Goal: Information Seeking & Learning: Learn about a topic

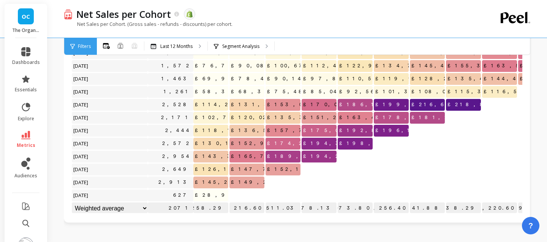
scroll to position [28, 0]
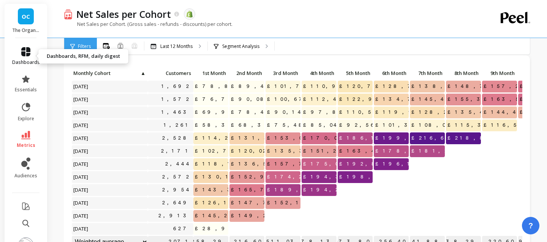
click at [27, 59] on link "dashboards" at bounding box center [26, 56] width 28 height 18
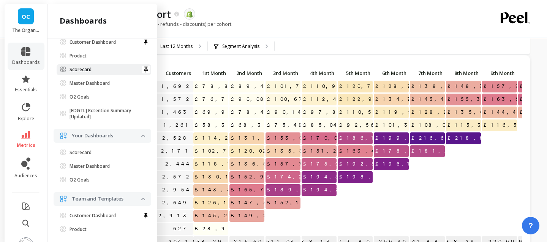
scroll to position [0, 0]
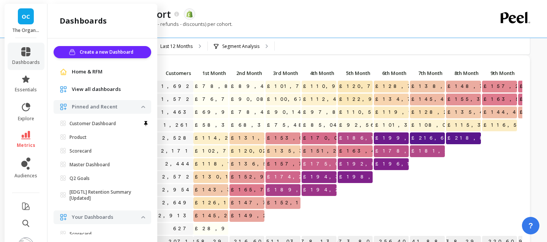
click at [92, 72] on span "Home & RFM" at bounding box center [87, 72] width 31 height 8
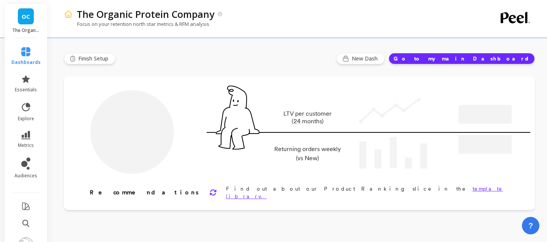
type input "Champions"
type input "5870"
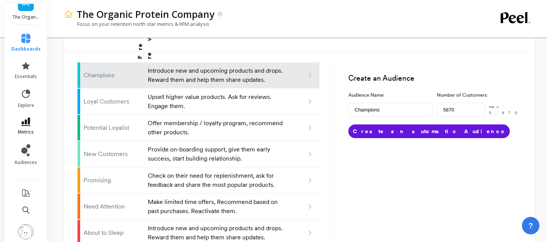
scroll to position [550, 0]
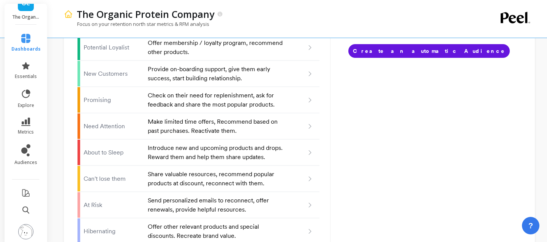
click at [31, 113] on li "metrics" at bounding box center [26, 126] width 38 height 27
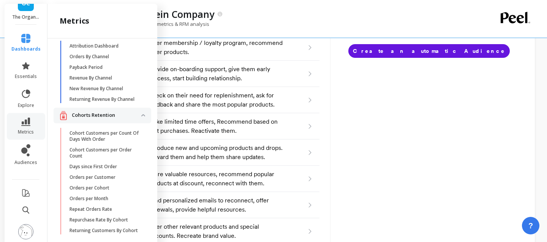
scroll to position [22, 0]
click at [116, 195] on link "Orders per Month" at bounding box center [109, 199] width 86 height 11
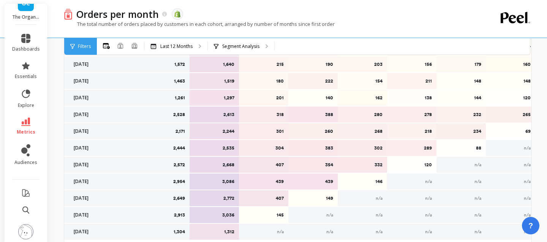
scroll to position [345, 0]
click at [277, 182] on p "439" at bounding box center [264, 181] width 40 height 6
drag, startPoint x: 277, startPoint y: 182, endPoint x: 323, endPoint y: 202, distance: 49.7
click at [323, 202] on div "1,692 1,751 208 216 162 179 159 177 163 1,572 1,640 215 190 203 156 179 160 151…" at bounding box center [362, 123] width 597 height 234
click at [323, 202] on div "149" at bounding box center [312, 198] width 49 height 16
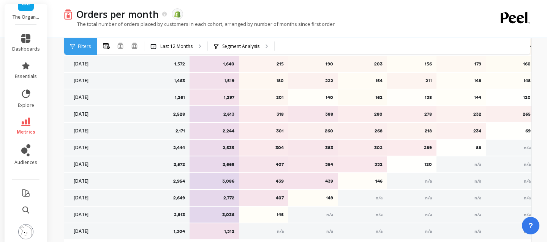
click at [323, 202] on div "149" at bounding box center [312, 198] width 49 height 16
click at [284, 164] on p "407" at bounding box center [264, 164] width 40 height 6
drag, startPoint x: 284, startPoint y: 164, endPoint x: 332, endPoint y: 164, distance: 48.7
click at [332, 164] on div "1,692 1,751 208 216 162 179 159 177 163 1,572 1,640 215 190 203 156 179 160 151…" at bounding box center [362, 123] width 597 height 234
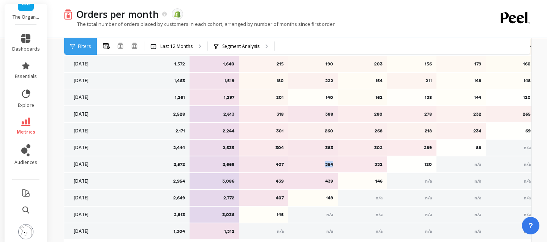
click at [332, 164] on p "354" at bounding box center [313, 164] width 40 height 6
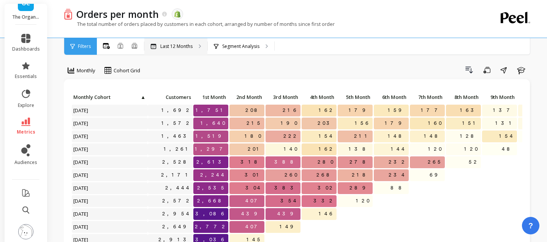
scroll to position [0, 0]
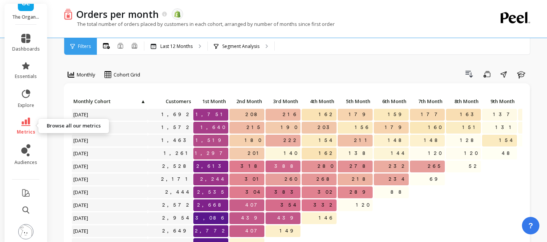
click at [36, 126] on link "metrics" at bounding box center [26, 125] width 28 height 17
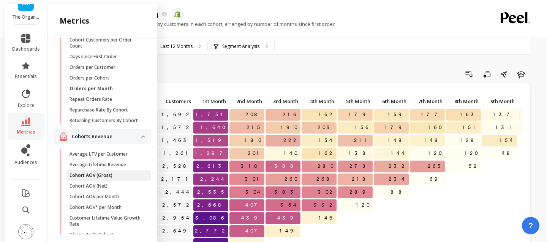
scroll to position [318, 0]
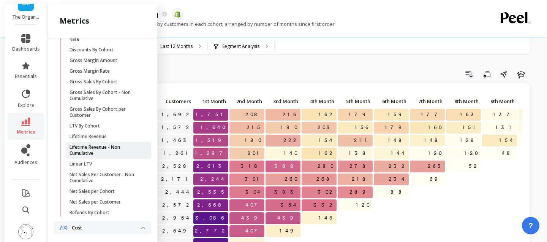
click at [99, 151] on p "Lifetime Revenue - Non Cumulative" at bounding box center [106, 150] width 73 height 12
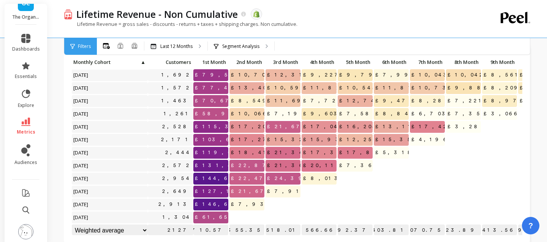
scroll to position [38, 0]
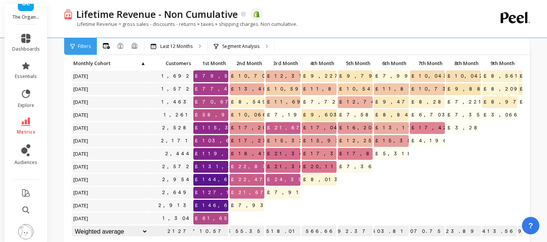
click at [251, 205] on span "£7,933.38" at bounding box center [264, 205] width 69 height 11
click at [221, 207] on span "£146,602.03" at bounding box center [224, 205] width 62 height 11
click at [215, 193] on span "£127,180.96" at bounding box center [228, 192] width 70 height 11
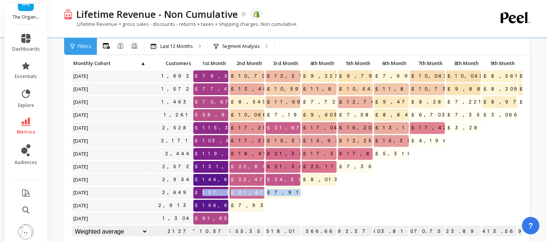
drag, startPoint x: 215, startPoint y: 193, endPoint x: 290, endPoint y: 190, distance: 74.9
click at [290, 190] on div "Click to create an audience 1,692 £79,518.16 £10,703.56 £12,317.54 £9,227.49 £9…" at bounding box center [340, 147] width 538 height 181
click at [290, 190] on span "£7,914.85" at bounding box center [296, 192] width 60 height 11
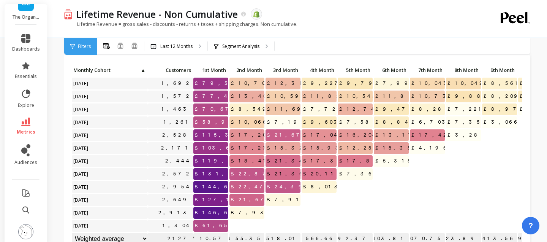
scroll to position [41, 0]
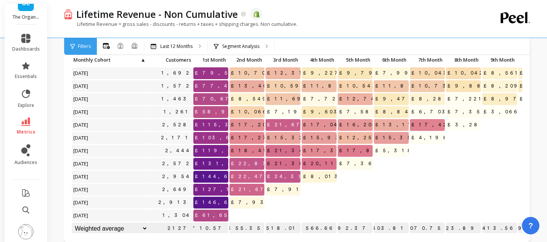
click at [217, 165] on span "£131,420.40" at bounding box center [224, 163] width 63 height 11
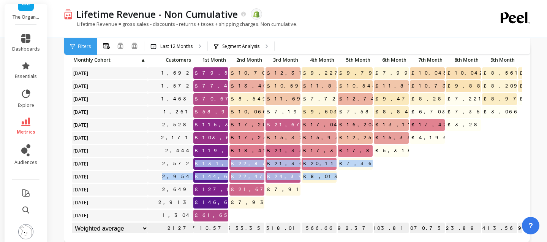
drag, startPoint x: 217, startPoint y: 165, endPoint x: 334, endPoint y: 182, distance: 118.2
click at [330, 181] on div "Click to create an audience 1,692 £79,518.16 £10,703.56 £12,317.54 £9,227.49 £9…" at bounding box center [340, 144] width 538 height 181
click at [334, 182] on span "£8,013.36" at bounding box center [332, 176] width 60 height 11
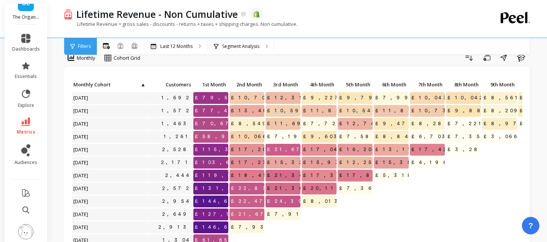
scroll to position [17, 0]
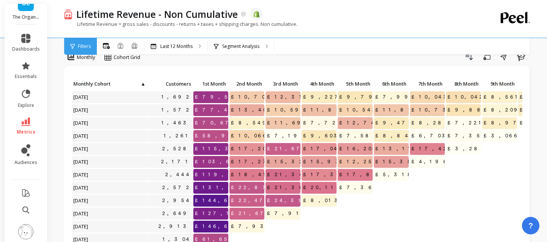
click at [223, 149] on span "£115,391.22" at bounding box center [227, 148] width 69 height 11
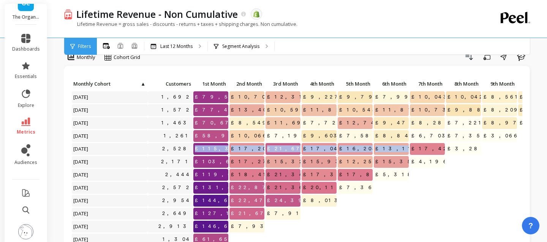
drag, startPoint x: 223, startPoint y: 149, endPoint x: 381, endPoint y: 156, distance: 158.3
click at [381, 155] on div "Click to create an audience 1,692 £79,518.16 £10,703.56 £12,317.54 £9,227.49 £9…" at bounding box center [340, 168] width 538 height 181
click at [412, 149] on p "£17,428.68" at bounding box center [427, 148] width 35 height 11
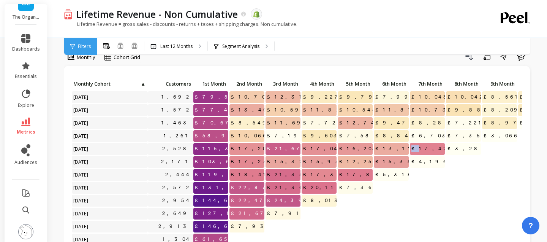
click at [412, 149] on p "£17,428.68" at bounding box center [427, 148] width 35 height 11
drag, startPoint x: 412, startPoint y: 149, endPoint x: 452, endPoint y: 149, distance: 40.3
click at [453, 149] on div "Click to create an audience 1,692 £79,518.16 £10,703.56 £12,317.54 £9,227.49 £9…" at bounding box center [340, 168] width 538 height 181
click at [452, 149] on p "£3,286.30" at bounding box center [463, 148] width 35 height 11
click at [436, 148] on span "£17,428.68" at bounding box center [442, 148] width 65 height 11
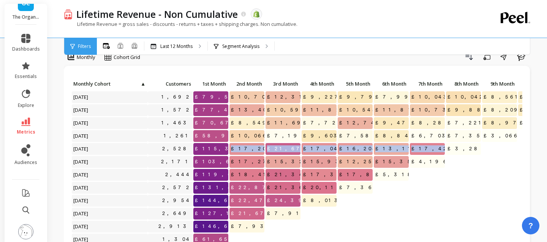
drag, startPoint x: 436, startPoint y: 148, endPoint x: 240, endPoint y: 144, distance: 195.4
click at [240, 145] on div "Click to create an audience 1,692 £79,518.16 £10,703.56 £12,317.54 £9,227.49 £9…" at bounding box center [340, 168] width 538 height 181
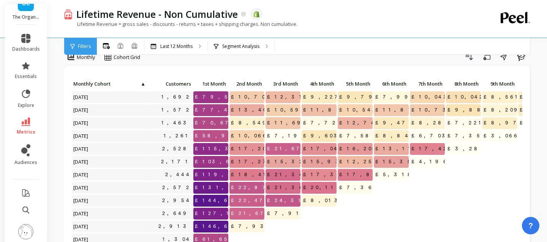
click at [241, 179] on span "£18,413.87" at bounding box center [265, 174] width 70 height 11
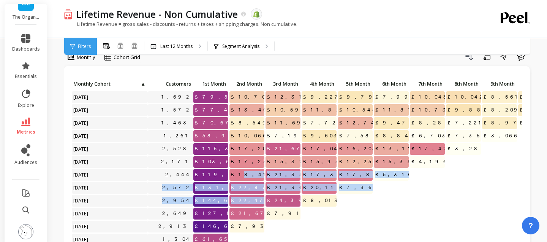
drag, startPoint x: 245, startPoint y: 176, endPoint x: 292, endPoint y: 198, distance: 51.9
click at [294, 198] on div "Click to create an audience 1,692 £79,518.16 £10,703.56 £12,317.54 £9,227.49 £9…" at bounding box center [340, 168] width 538 height 181
click at [292, 198] on span "£24,399.90" at bounding box center [299, 200] width 67 height 11
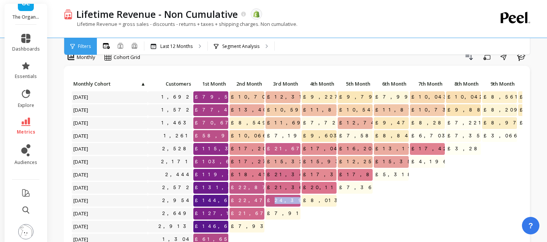
click at [292, 198] on span "£24,399.90" at bounding box center [299, 200] width 67 height 11
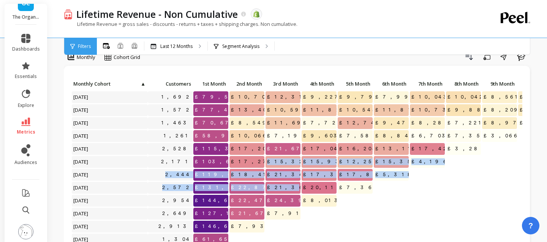
drag, startPoint x: 287, startPoint y: 156, endPoint x: 288, endPoint y: 188, distance: 32.3
click at [288, 188] on div "Click to create an audience 1,692 £79,518.16 £10,703.56 £12,317.54 £9,227.49 £9…" at bounding box center [340, 168] width 538 height 181
click at [288, 188] on span "£21,366.41" at bounding box center [296, 187] width 60 height 11
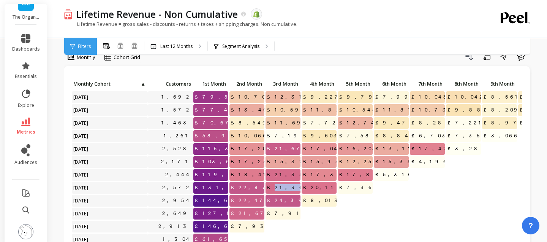
click at [288, 188] on span "£21,366.41" at bounding box center [296, 187] width 60 height 11
click at [323, 190] on span "£20,116.59" at bounding box center [331, 187] width 59 height 11
click at [355, 173] on span "£17,826.49" at bounding box center [370, 174] width 65 height 11
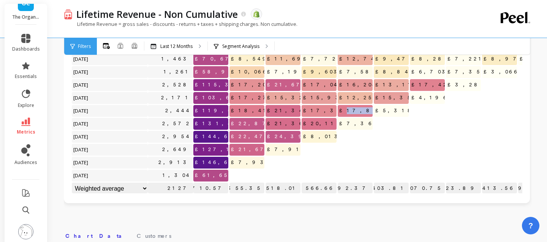
scroll to position [76, 0]
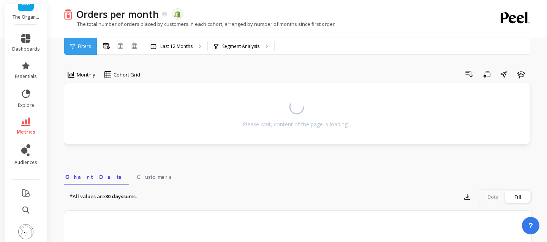
click at [17, 113] on li "metrics" at bounding box center [26, 126] width 37 height 27
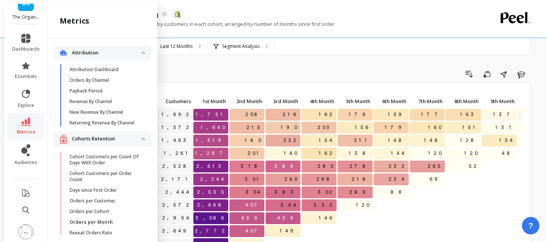
scroll to position [318, 0]
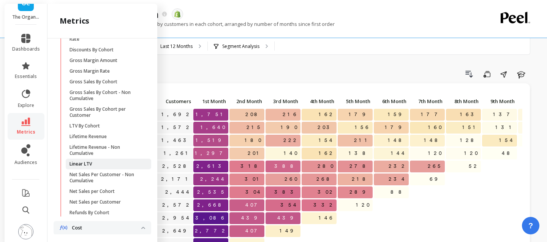
click at [96, 163] on span "Linear LTV" at bounding box center [106, 164] width 73 height 6
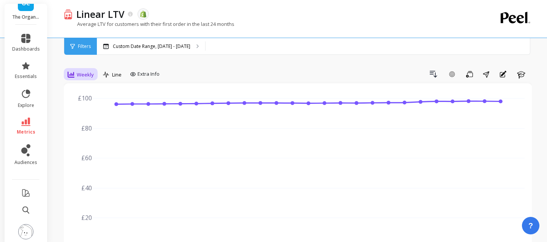
click at [76, 74] on div "Weekly" at bounding box center [81, 74] width 26 height 9
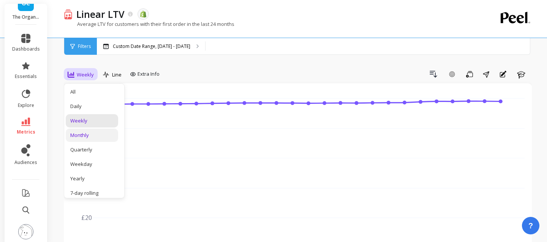
click at [88, 134] on div "Monthly" at bounding box center [91, 135] width 43 height 7
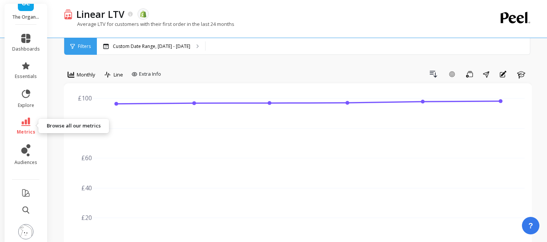
click at [36, 127] on link "metrics" at bounding box center [26, 125] width 28 height 17
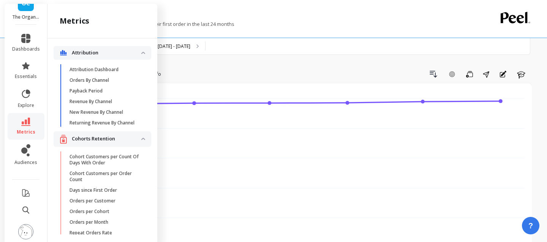
scroll to position [318, 0]
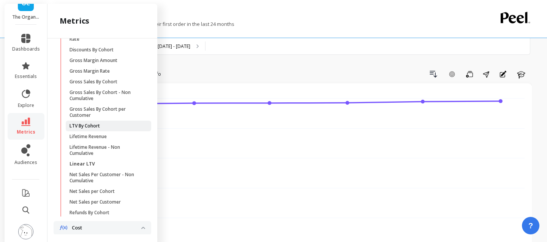
click at [95, 124] on p "LTV By Cohort" at bounding box center [85, 126] width 30 height 6
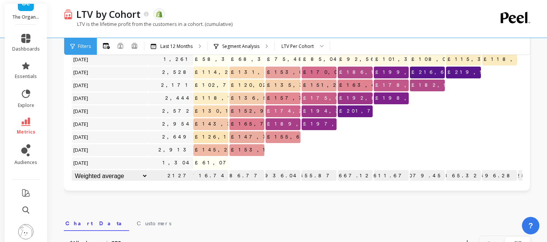
scroll to position [44, 0]
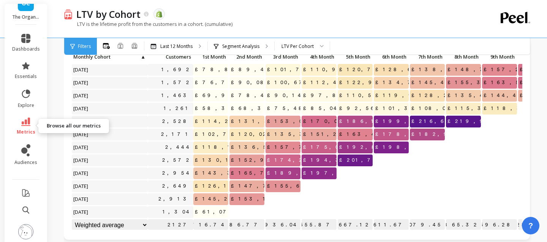
click at [26, 124] on icon at bounding box center [25, 121] width 9 height 8
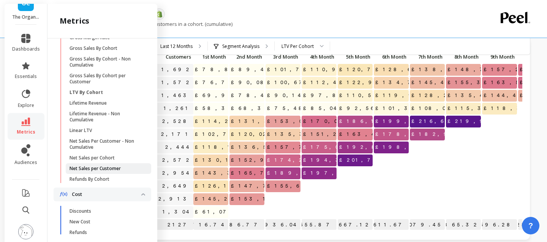
scroll to position [352, 0]
click at [101, 172] on link "Net Sales per Customer" at bounding box center [109, 167] width 86 height 11
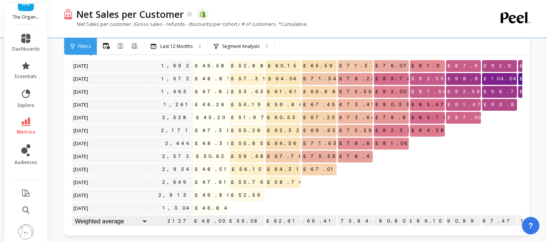
scroll to position [40, 0]
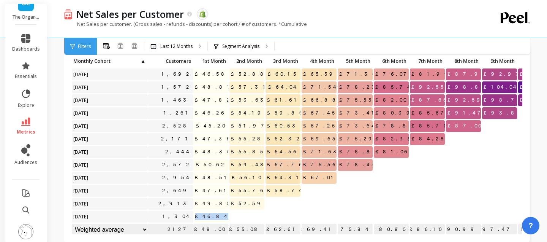
drag, startPoint x: 211, startPoint y: 216, endPoint x: 237, endPoint y: 216, distance: 26.6
click at [238, 216] on div "Click to create an audience 1,692 £46.58 £52.88 £60.15 £65.59 £71.36 £76.07 £81…" at bounding box center [340, 145] width 538 height 181
click at [220, 206] on span "£49.88" at bounding box center [215, 203] width 44 height 11
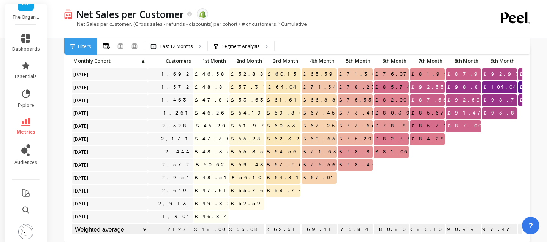
click at [215, 190] on span "£47.61" at bounding box center [212, 190] width 38 height 11
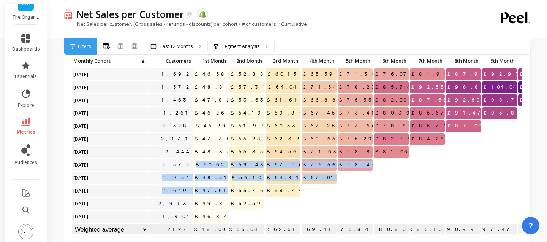
drag, startPoint x: 215, startPoint y: 190, endPoint x: 210, endPoint y: 162, distance: 28.3
click at [210, 162] on div "Click to create an audience 1,692 £46.58 £52.88 £60.15 £65.59 £71.36 £76.07 £81…" at bounding box center [340, 145] width 538 height 181
click at [210, 162] on span "£50.62" at bounding box center [212, 164] width 34 height 11
drag, startPoint x: 210, startPoint y: 162, endPoint x: 285, endPoint y: 195, distance: 81.9
click at [285, 195] on div "Click to create an audience 1,692 £46.58 £52.88 £60.15 £65.59 £71.36 £76.07 £81…" at bounding box center [340, 145] width 538 height 181
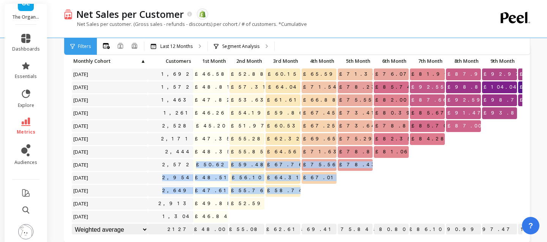
click at [285, 195] on span "£58.74" at bounding box center [286, 190] width 41 height 11
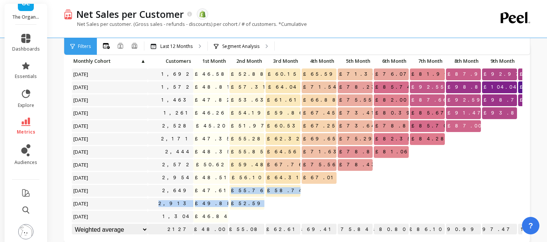
drag, startPoint x: 249, startPoint y: 190, endPoint x: 283, endPoint y: 204, distance: 37.2
click at [283, 204] on div "Click to create an audience 1,692 £46.58 £52.88 £60.15 £65.59 £71.36 £76.07 £81…" at bounding box center [340, 145] width 538 height 181
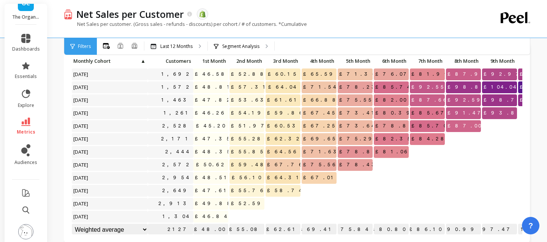
click at [283, 204] on div at bounding box center [283, 204] width 35 height 12
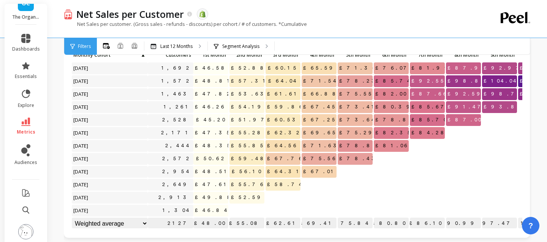
scroll to position [0, 0]
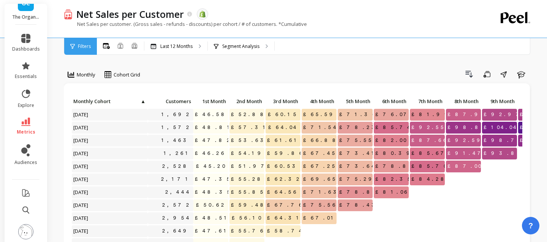
click at [43, 138] on ul "dashboards essentials explore metrics audiences" at bounding box center [26, 99] width 43 height 141
click at [32, 133] on span "metrics" at bounding box center [26, 132] width 19 height 6
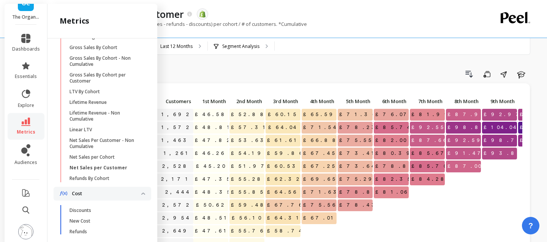
scroll to position [96, 0]
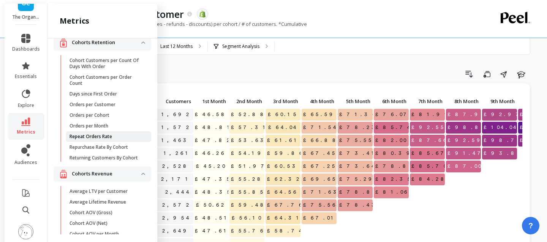
click at [82, 135] on p "Repeat Orders Rate" at bounding box center [91, 136] width 43 height 6
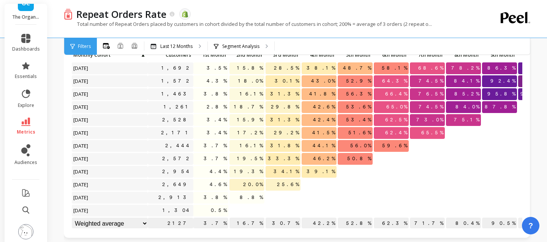
scroll to position [44, 0]
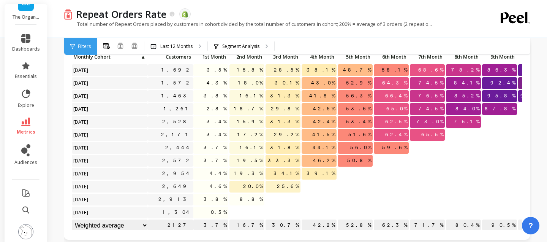
click at [254, 184] on span "20.0%" at bounding box center [253, 186] width 23 height 11
click at [292, 177] on span "34.1%" at bounding box center [286, 173] width 29 height 11
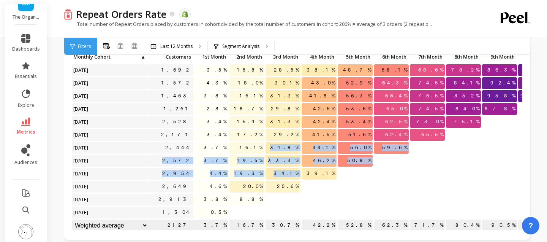
drag, startPoint x: 292, startPoint y: 177, endPoint x: 283, endPoint y: 171, distance: 10.4
click at [285, 168] on span "34.1%" at bounding box center [286, 173] width 29 height 11
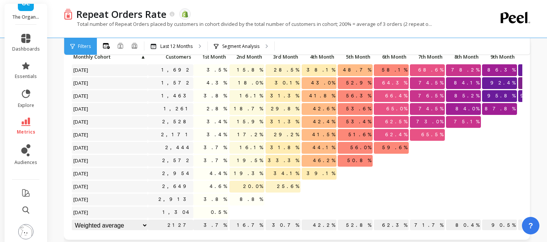
click at [283, 171] on p "34.1%" at bounding box center [283, 173] width 35 height 11
click at [25, 124] on icon at bounding box center [25, 121] width 9 height 8
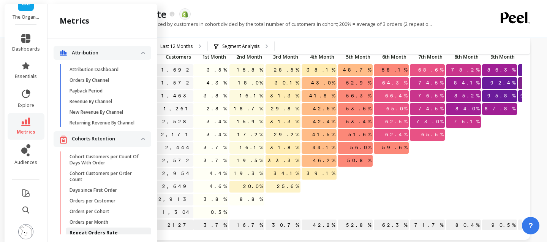
scroll to position [96, 0]
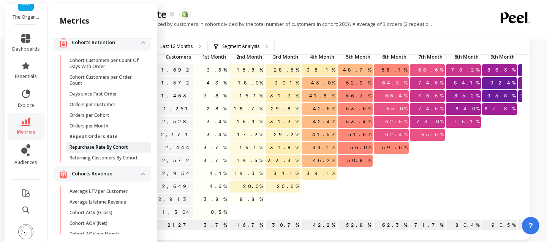
click at [112, 146] on p "Repurchase Rate By Cohort" at bounding box center [99, 147] width 59 height 6
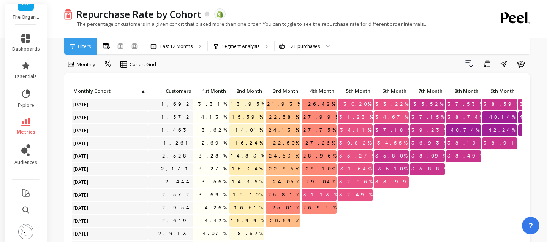
scroll to position [8, 0]
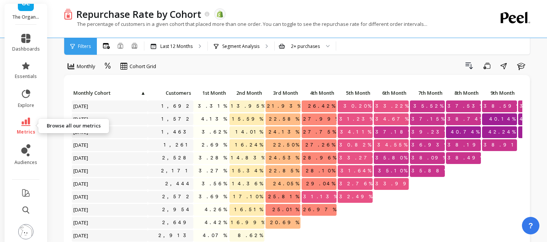
click at [30, 129] on span "metrics" at bounding box center [26, 132] width 19 height 6
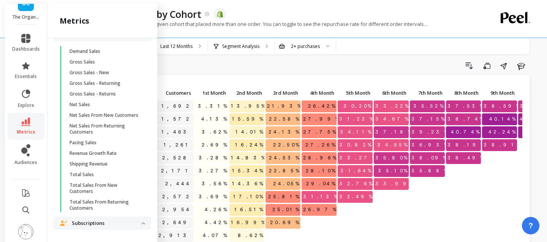
scroll to position [1713, 0]
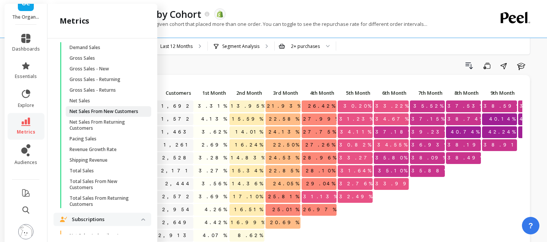
click at [89, 116] on link "Net Sales From New Customers" at bounding box center [109, 111] width 86 height 11
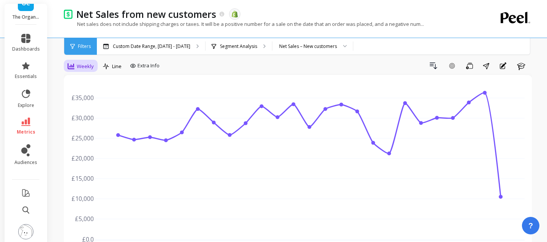
click at [81, 64] on span "Weekly" at bounding box center [85, 66] width 17 height 7
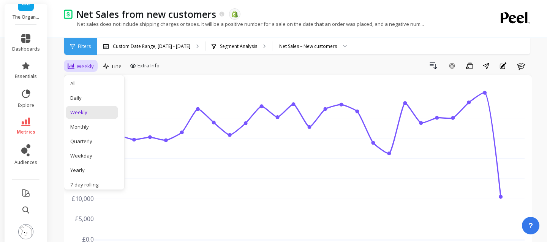
click at [81, 70] on span "Weekly" at bounding box center [85, 66] width 17 height 7
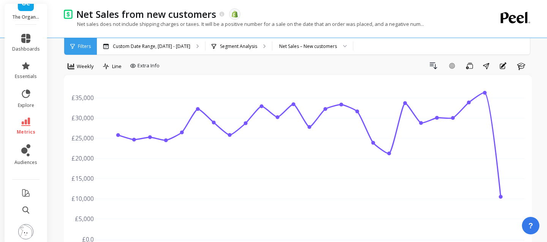
click at [81, 70] on span "Weekly" at bounding box center [85, 66] width 17 height 7
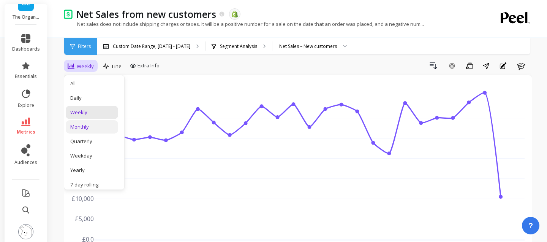
click at [89, 125] on div "Monthly" at bounding box center [91, 126] width 43 height 7
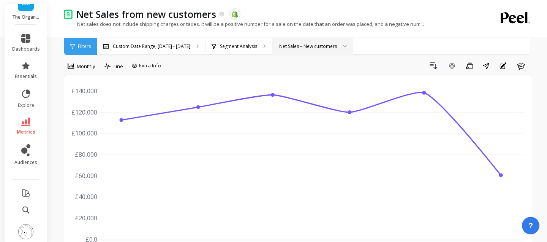
click at [300, 50] on div "Net Sales – New customers" at bounding box center [313, 46] width 81 height 17
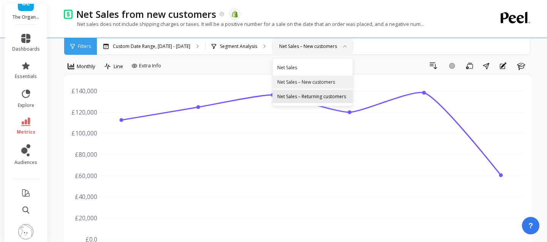
click at [308, 90] on div "Net Sales – Returning customers" at bounding box center [313, 96] width 80 height 13
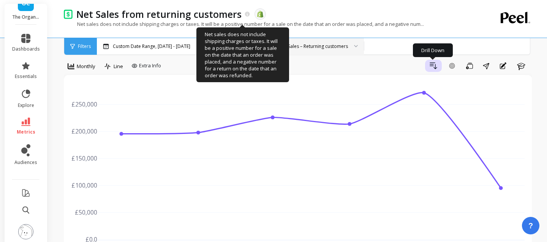
click at [431, 71] on button "Drill Down" at bounding box center [433, 66] width 17 height 12
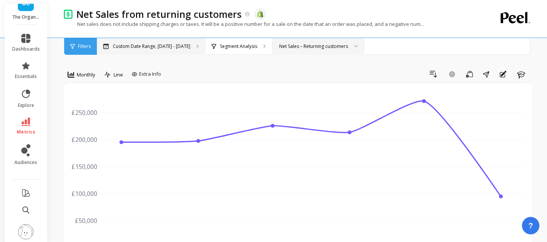
click at [130, 51] on div "Custom Date Range, [DATE] - [DATE]" at bounding box center [151, 46] width 108 height 17
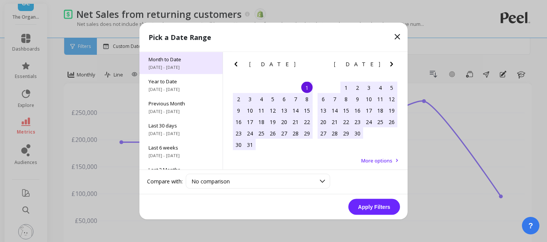
click at [163, 60] on span "Month to Date" at bounding box center [181, 59] width 65 height 7
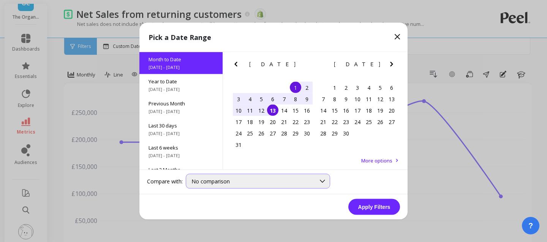
click at [244, 182] on div "No comparison" at bounding box center [254, 181] width 124 height 7
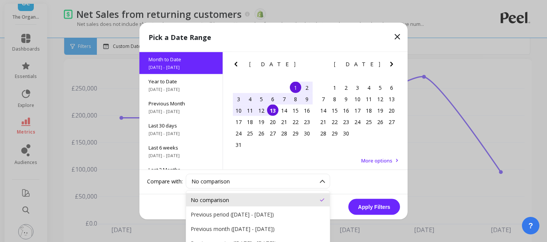
scroll to position [27, 0]
click at [252, 214] on div "Previous period ([DATE] - [DATE])" at bounding box center [258, 214] width 135 height 7
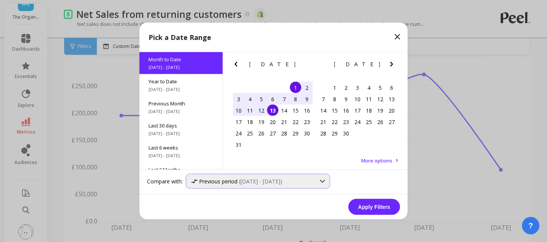
click at [253, 180] on span "([DATE] - [DATE])" at bounding box center [260, 181] width 43 height 7
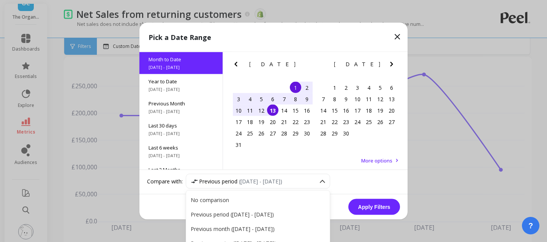
scroll to position [54, 0]
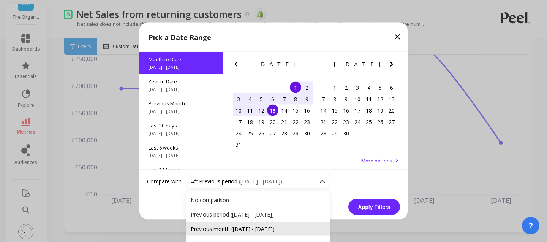
click at [261, 231] on div "Previous month ([DATE] - [DATE])" at bounding box center [258, 228] width 135 height 7
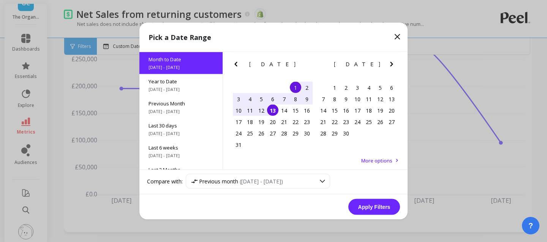
click at [293, 86] on div "1" at bounding box center [295, 87] width 11 height 11
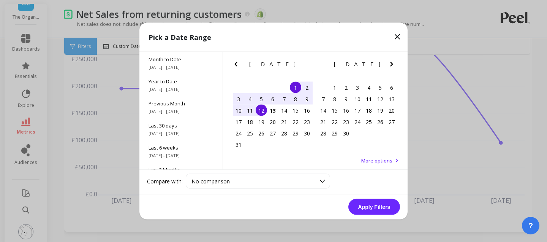
click at [262, 114] on div "12" at bounding box center [261, 110] width 11 height 11
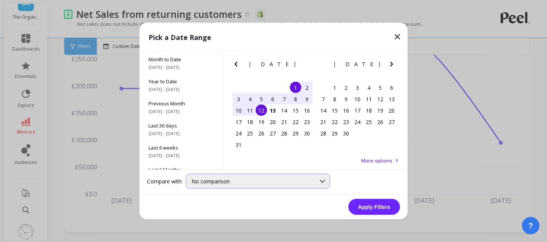
click at [276, 179] on div "No comparison" at bounding box center [254, 181] width 124 height 7
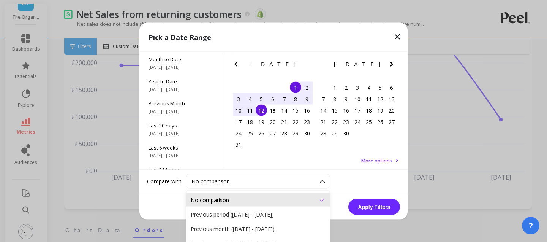
scroll to position [80, 0]
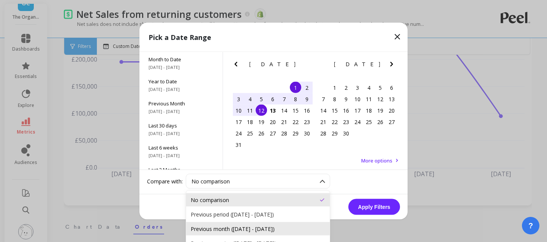
click at [273, 225] on div "Previous month ([DATE] - [DATE])" at bounding box center [258, 228] width 135 height 7
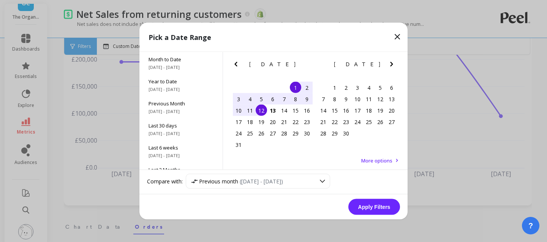
click at [373, 206] on button "Apply Filters" at bounding box center [375, 207] width 52 height 16
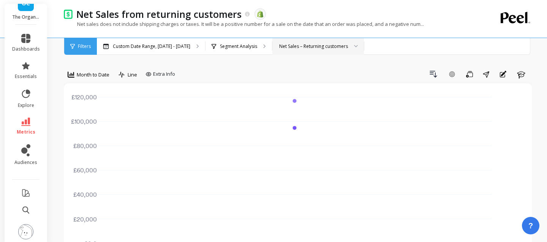
click at [303, 36] on div "Net Sales from returning customers The data you are viewing comes from: Shopify…" at bounding box center [267, 19] width 406 height 38
click at [303, 46] on div "Net Sales – Returning customers" at bounding box center [313, 46] width 69 height 7
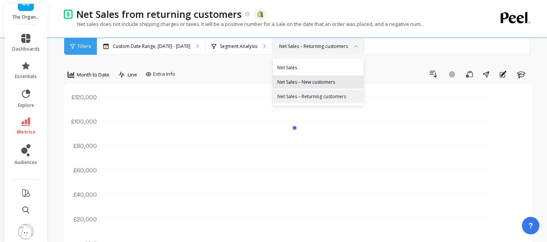
drag, startPoint x: 297, startPoint y: 61, endPoint x: 298, endPoint y: 80, distance: 18.7
click at [298, 80] on div "Net Sales Net Sales – New customers Net Sales – Returning customers" at bounding box center [318, 82] width 91 height 48
click at [298, 80] on div "Net Sales – New customers" at bounding box center [318, 81] width 82 height 7
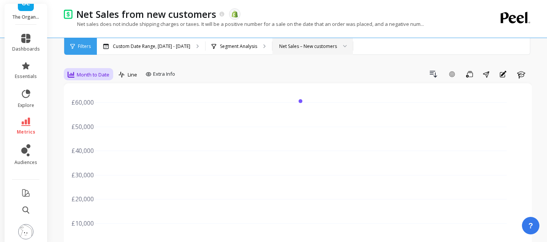
click at [94, 73] on span "Month to Date" at bounding box center [93, 74] width 33 height 7
click at [167, 46] on p "Custom Date Range, [DATE] - [DATE]" at bounding box center [152, 46] width 78 height 6
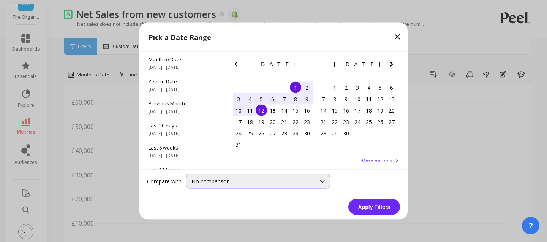
click at [234, 174] on div "No comparison" at bounding box center [258, 181] width 144 height 15
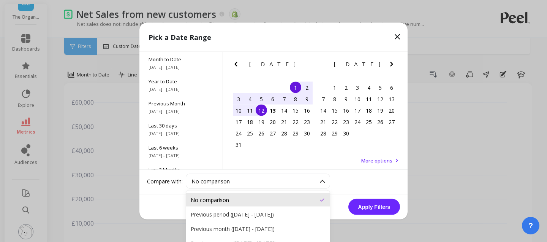
scroll to position [27, 0]
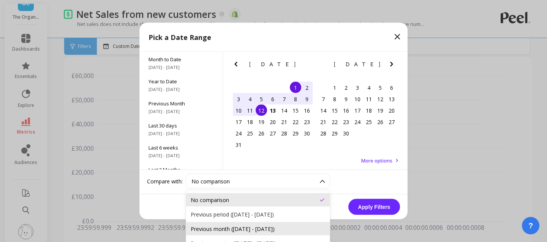
click at [239, 227] on div "Previous month ([DATE] - [DATE])" at bounding box center [258, 228] width 135 height 7
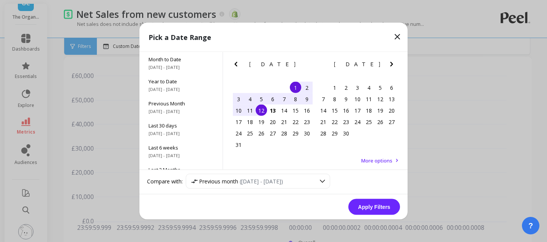
click at [369, 206] on button "Apply Filters" at bounding box center [375, 207] width 52 height 16
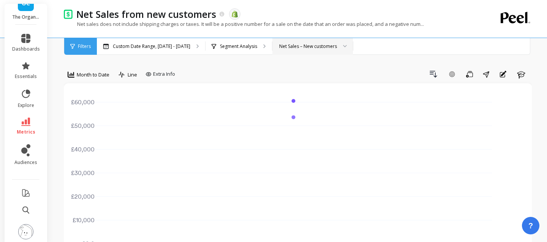
click at [319, 41] on div "Net Sales – New customers" at bounding box center [313, 46] width 81 height 17
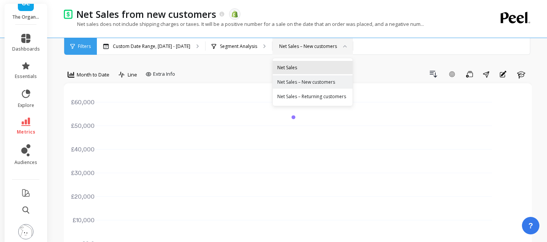
click at [296, 69] on div "Net Sales" at bounding box center [312, 67] width 71 height 7
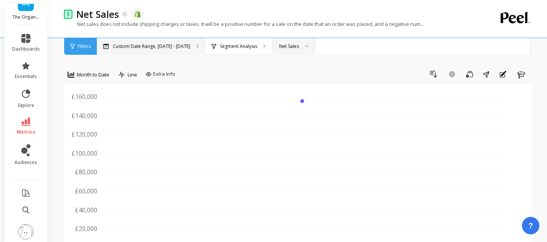
click at [185, 52] on div "Custom Date Range, [DATE] - [DATE]" at bounding box center [151, 46] width 108 height 17
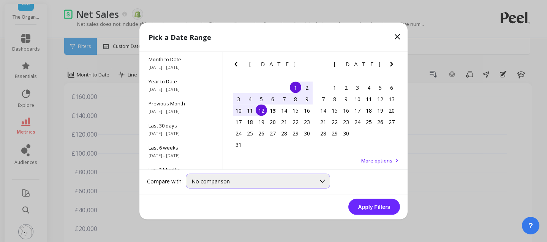
click at [224, 182] on span "No comparison" at bounding box center [211, 181] width 38 height 7
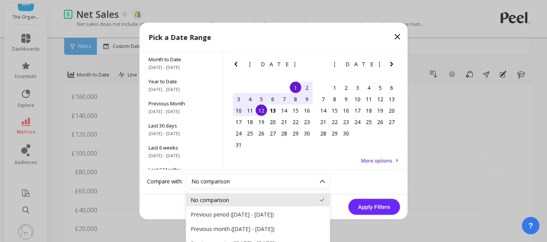
scroll to position [27, 0]
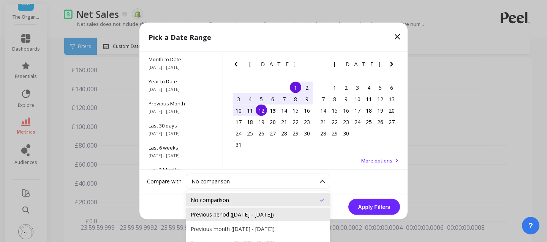
click at [243, 212] on div "Previous period ([DATE] - [DATE])" at bounding box center [258, 214] width 135 height 7
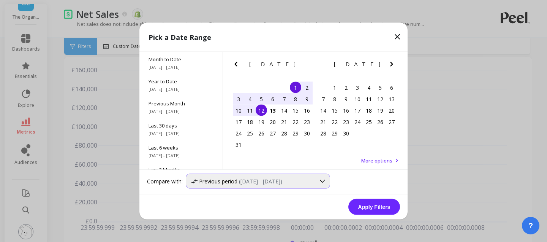
click at [258, 181] on span "([DATE] - [DATE])" at bounding box center [260, 181] width 43 height 7
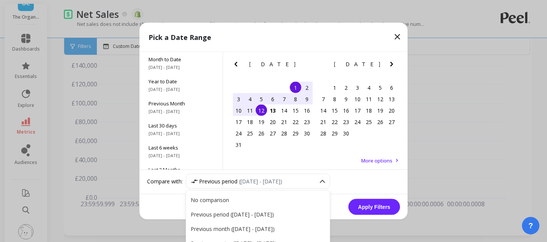
scroll to position [54, 0]
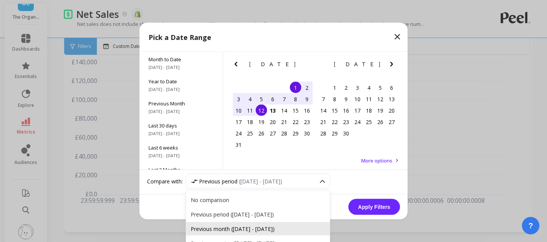
click at [265, 228] on div "Previous month ([DATE] - [DATE])" at bounding box center [258, 228] width 135 height 7
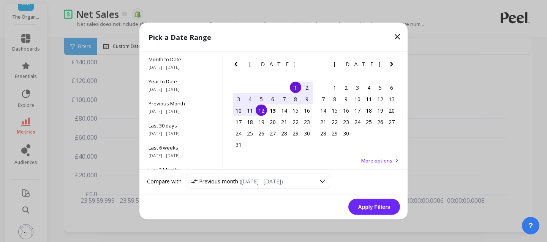
click at [374, 204] on button "Apply Filters" at bounding box center [375, 207] width 52 height 16
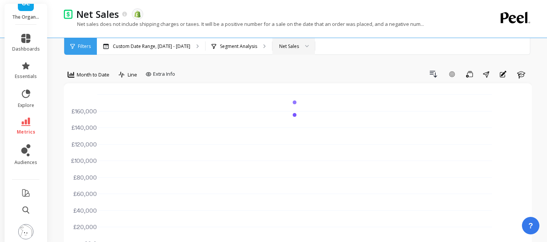
scroll to position [353, 0]
